Goal: Task Accomplishment & Management: Manage account settings

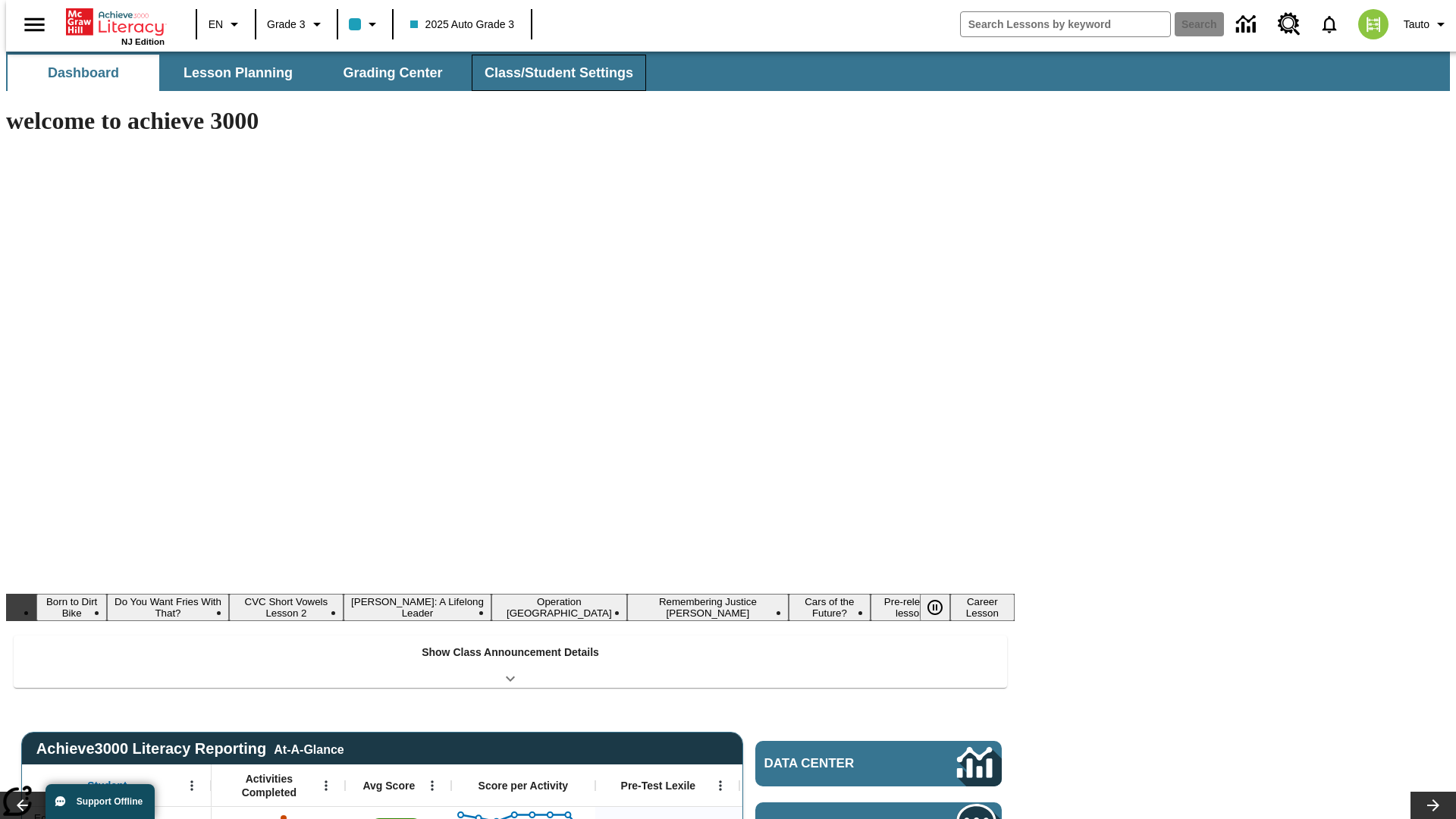
click at [551, 73] on button "Class/Student Settings" at bounding box center [559, 73] width 175 height 36
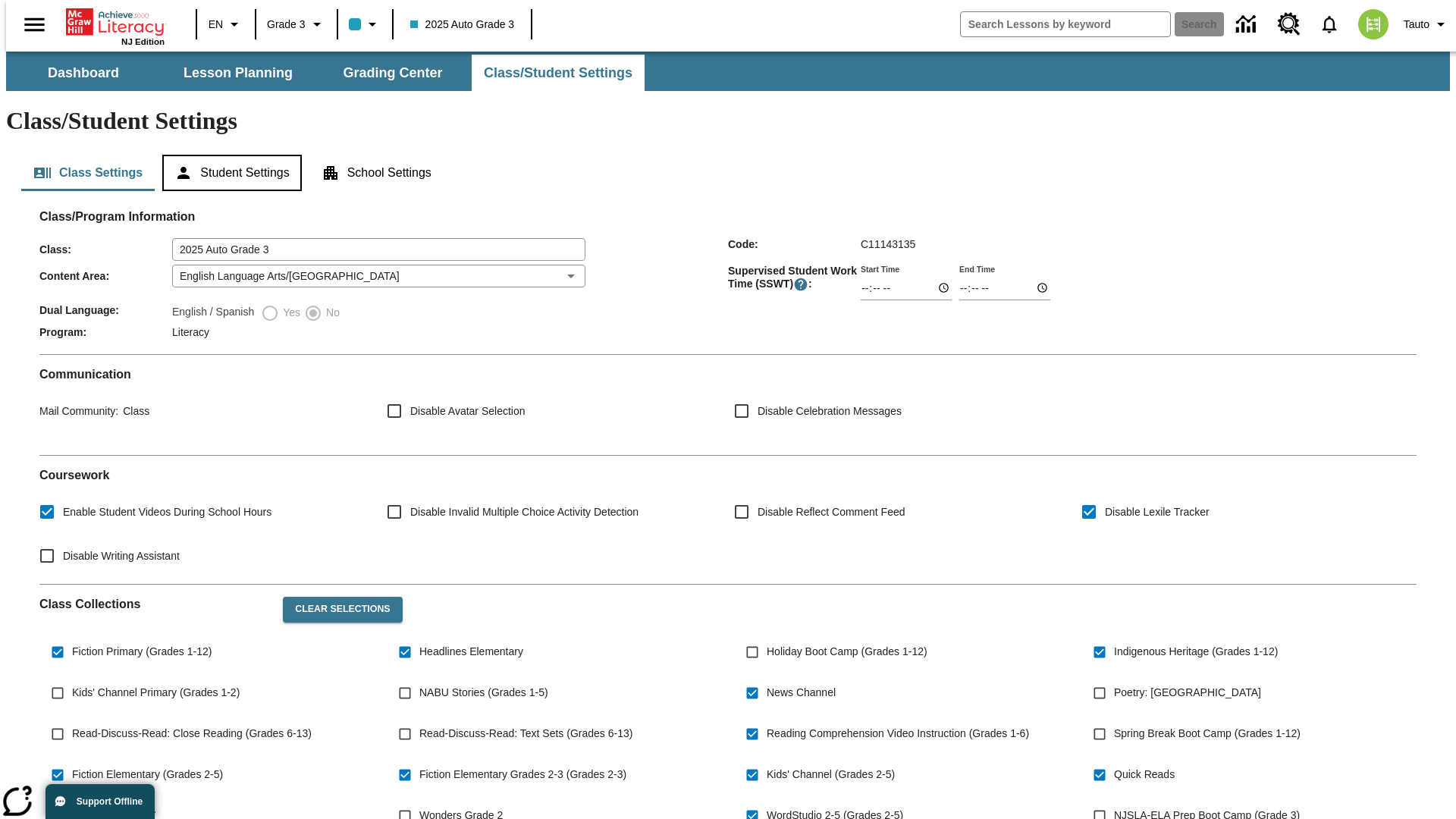
click at [229, 155] on button "Student Settings" at bounding box center [231, 173] width 139 height 36
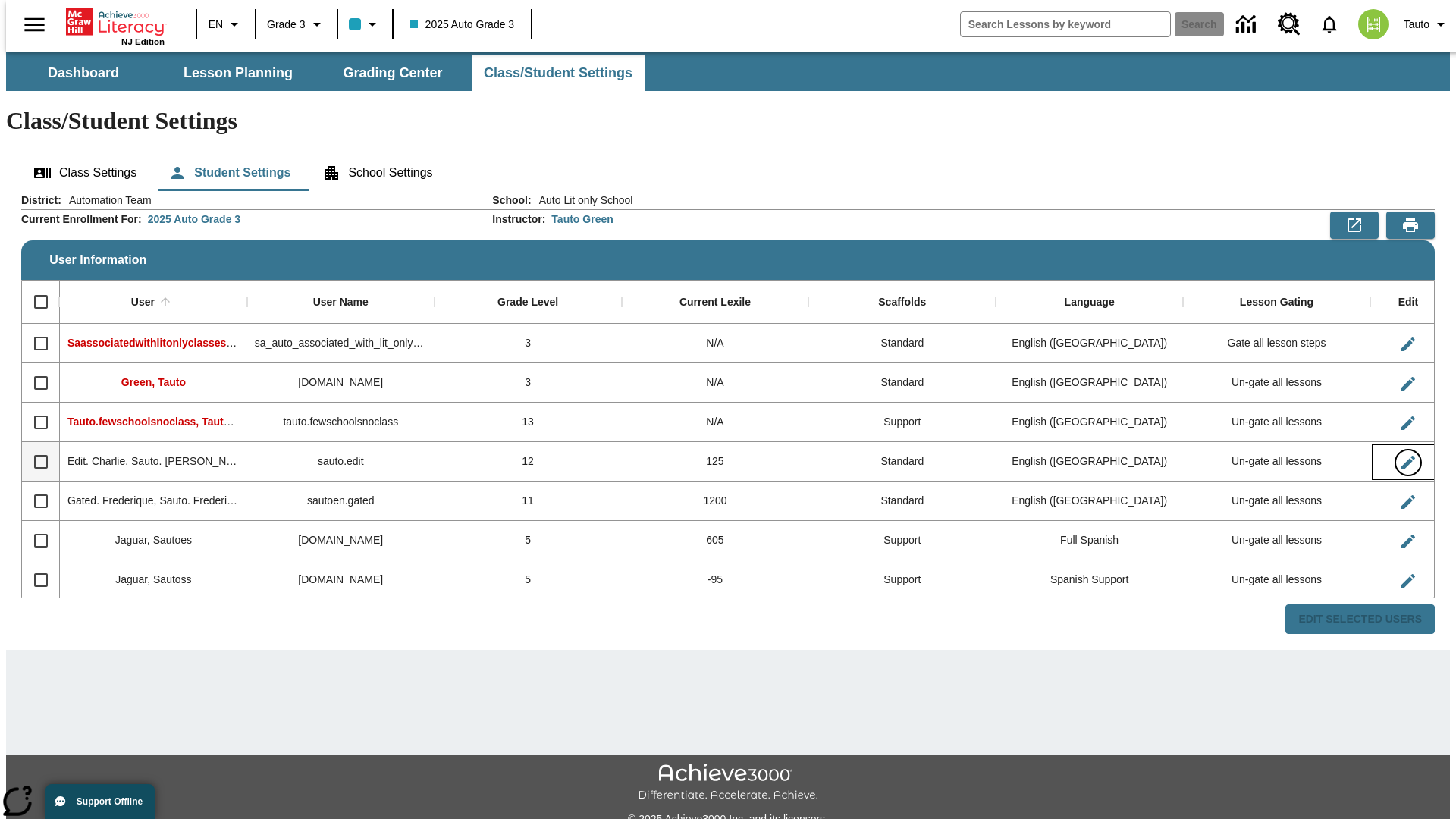
click at [1402, 455] on icon "Edit User" at bounding box center [1408, 462] width 14 height 14
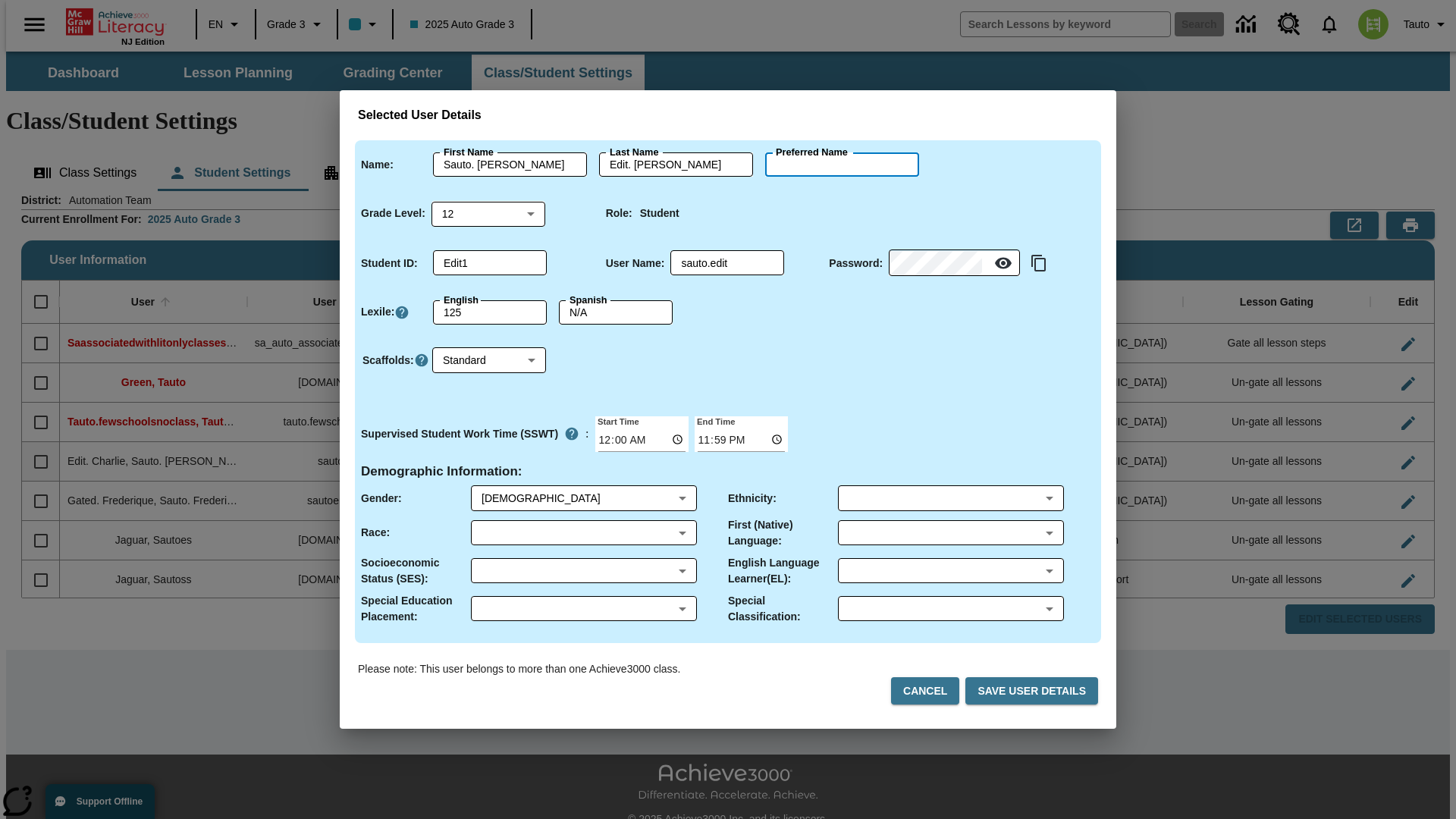
type input "[PERSON_NAME]"
click at [931, 690] on button "Cancel" at bounding box center [926, 690] width 68 height 28
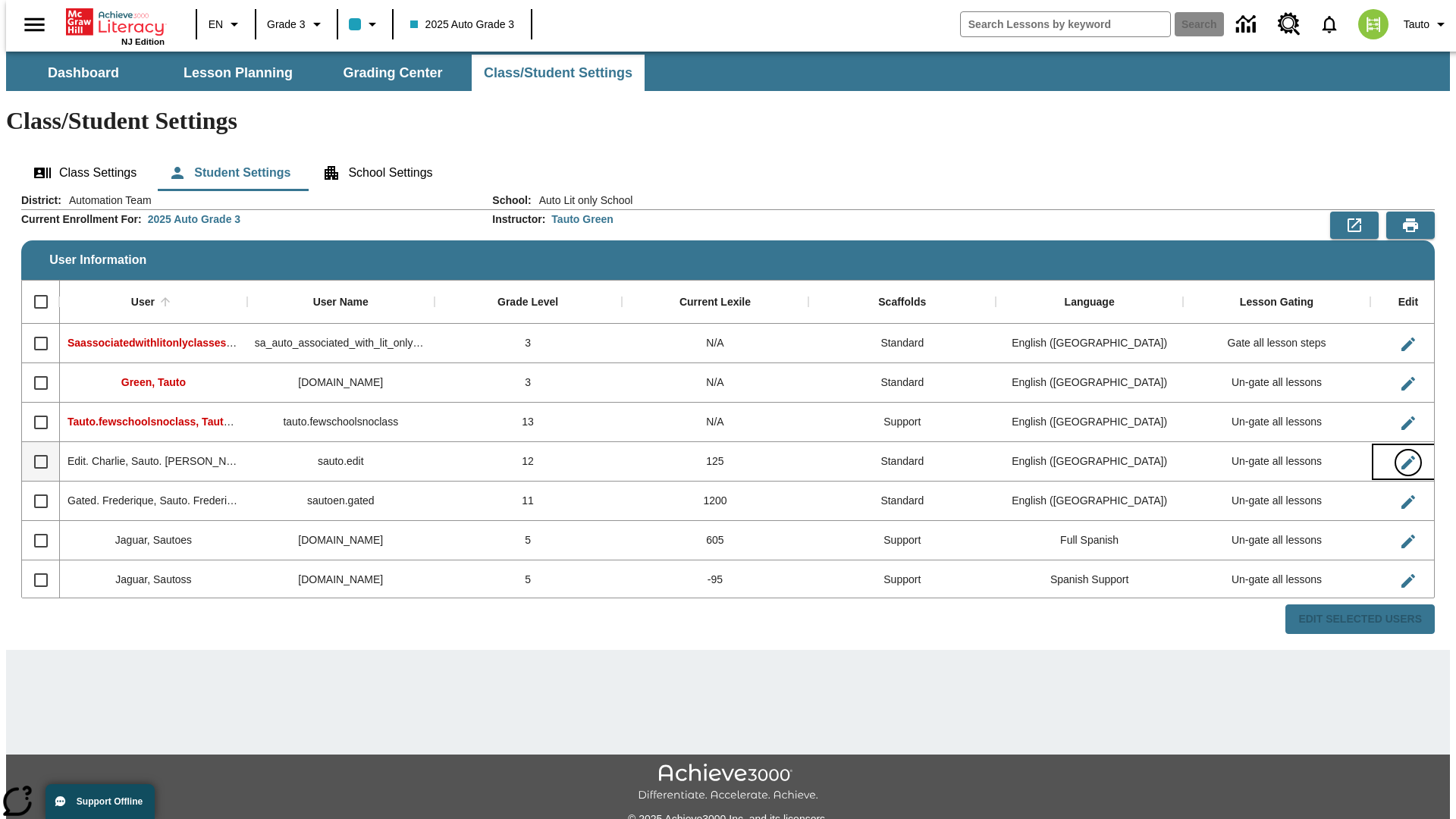
click at [1402, 455] on icon "Edit User" at bounding box center [1408, 462] width 14 height 14
